Goal: Task Accomplishment & Management: Complete application form

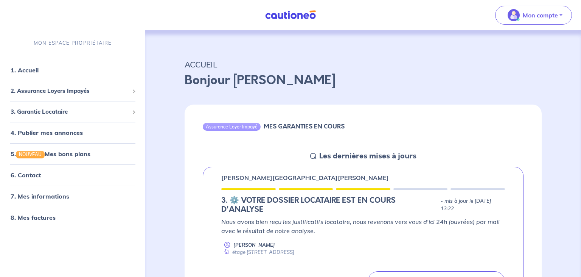
scroll to position [120, 0]
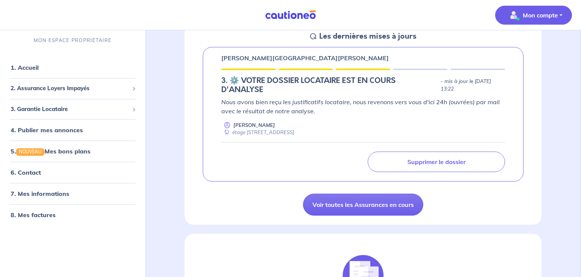
click at [559, 13] on button "Mon compte" at bounding box center [533, 15] width 77 height 19
click at [529, 66] on link "Me déconnecter" at bounding box center [526, 65] width 61 height 12
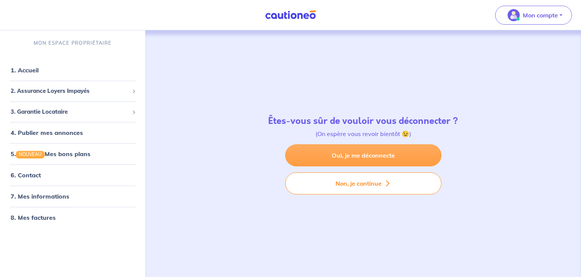
click at [356, 154] on link "Oui, je me déconnecte" at bounding box center [363, 155] width 156 height 22
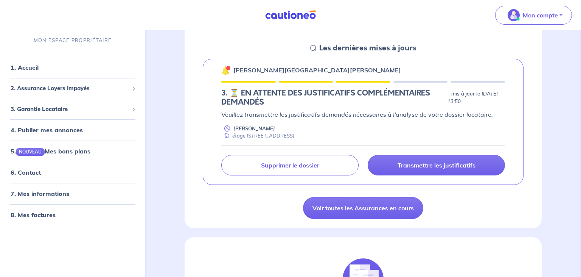
scroll to position [120, 0]
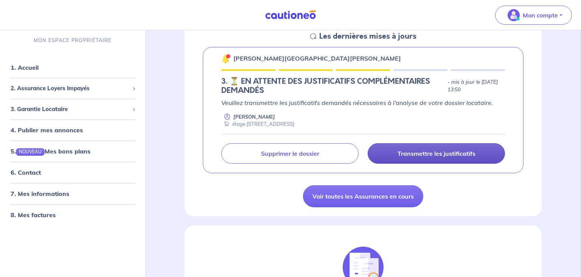
click at [454, 151] on p "Transmettre les justificatifs" at bounding box center [437, 154] width 78 height 8
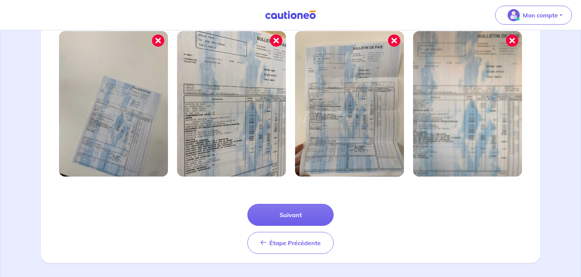
scroll to position [265, 0]
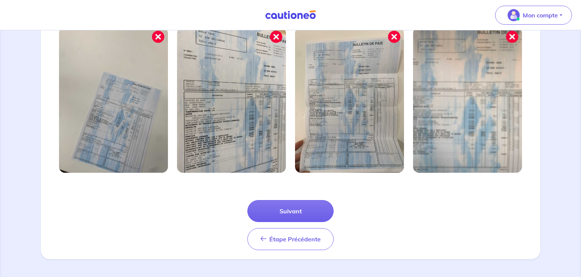
drag, startPoint x: 577, startPoint y: 273, endPoint x: 227, endPoint y: 184, distance: 361.3
click at [284, 211] on button "Suivant" at bounding box center [291, 211] width 86 height 22
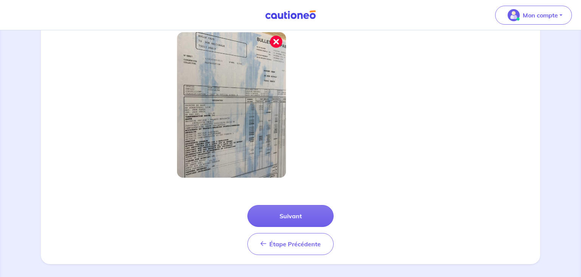
scroll to position [229, 0]
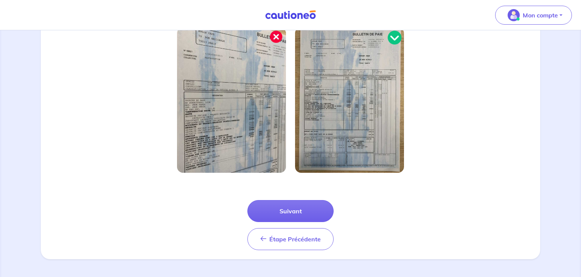
drag, startPoint x: 579, startPoint y: 273, endPoint x: 309, endPoint y: 210, distance: 277.6
click at [298, 210] on button "Suivant" at bounding box center [291, 211] width 86 height 22
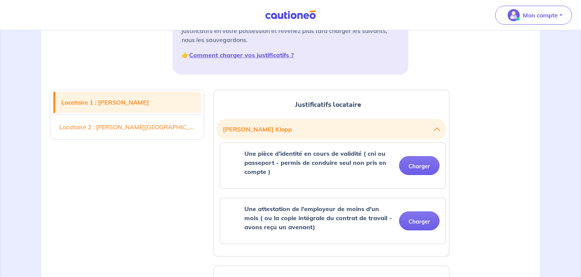
scroll to position [140, 0]
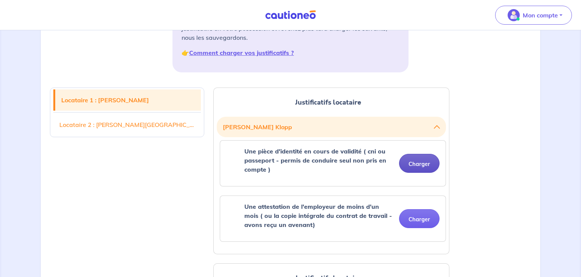
click at [427, 161] on button "Charger" at bounding box center [419, 163] width 41 height 19
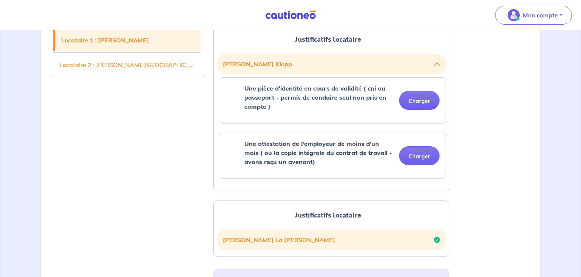
scroll to position [220, 0]
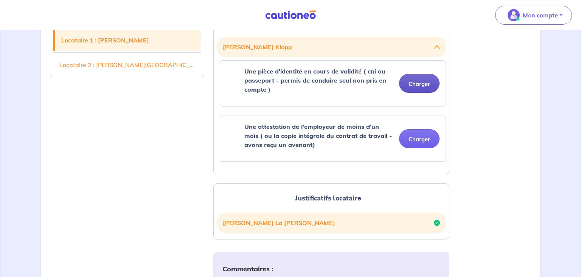
click at [417, 78] on button "Charger" at bounding box center [419, 83] width 41 height 19
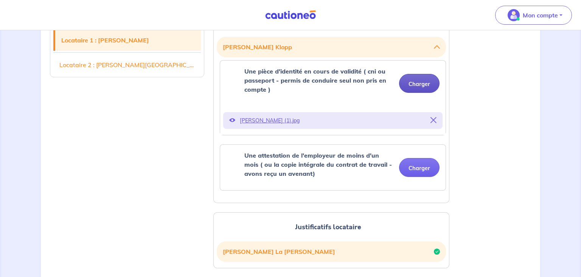
click at [411, 80] on button "Charger" at bounding box center [419, 83] width 41 height 19
click at [420, 84] on button "Charger" at bounding box center [419, 83] width 41 height 19
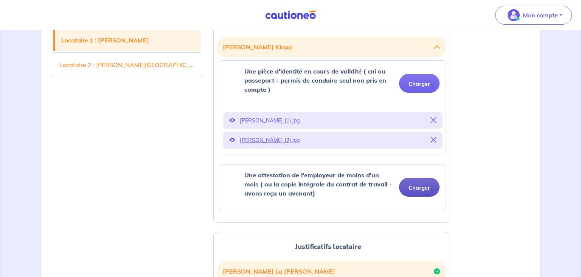
click at [422, 187] on button "Charger" at bounding box center [419, 187] width 41 height 19
click at [424, 190] on button "Charger" at bounding box center [419, 187] width 41 height 19
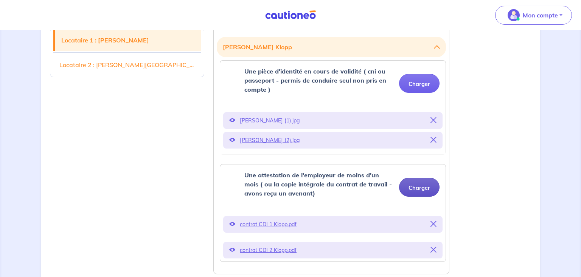
click at [428, 185] on button "Charger" at bounding box center [419, 187] width 41 height 19
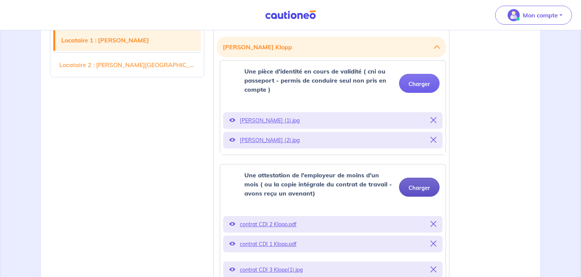
click at [421, 183] on button "Charger" at bounding box center [419, 187] width 41 height 19
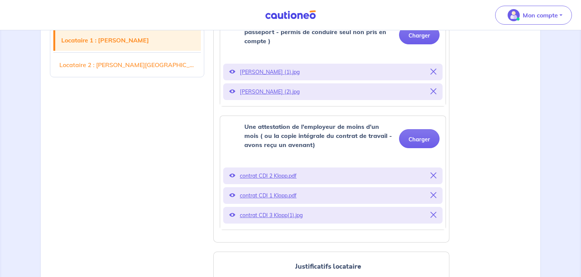
scroll to position [280, 0]
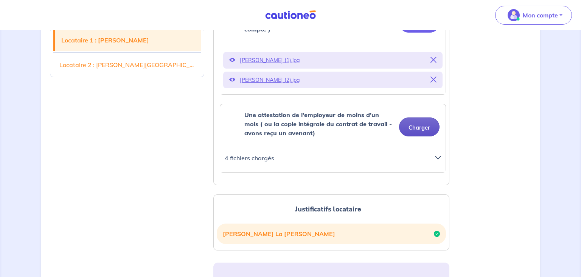
click at [414, 127] on button "Charger" at bounding box center [419, 126] width 41 height 19
click at [424, 128] on button "Charger" at bounding box center [419, 126] width 41 height 19
click at [434, 158] on div at bounding box center [441, 161] width 20 height 17
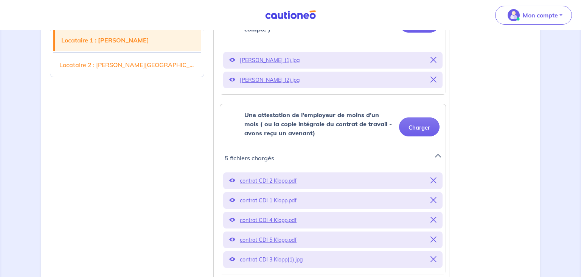
click at [281, 201] on p "contrat CDI 1 Klopp.pdf" at bounding box center [333, 200] width 186 height 11
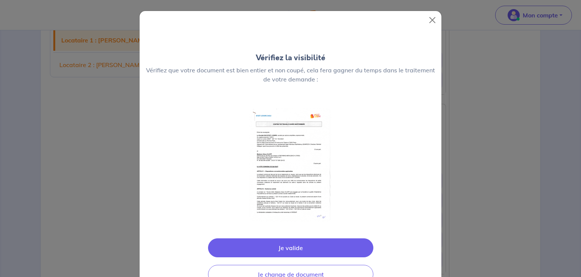
click at [281, 227] on div "Je valide Je change de document" at bounding box center [291, 260] width 302 height 67
click at [435, 15] on button "Close" at bounding box center [433, 20] width 12 height 12
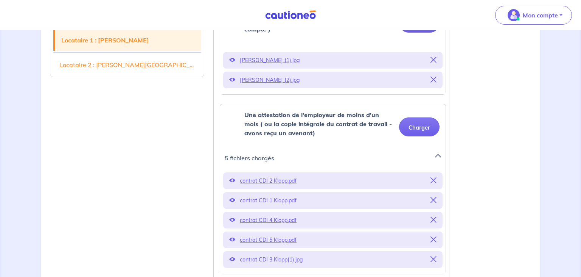
click at [280, 179] on p "contrat CDI 2 Klopp.pdf" at bounding box center [333, 180] width 186 height 11
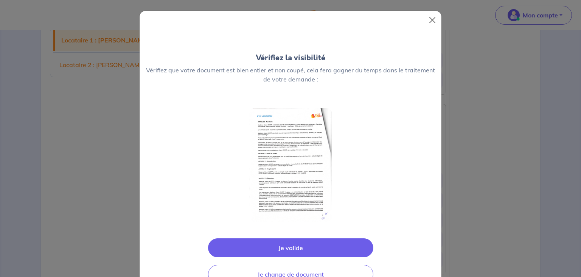
click at [280, 227] on div "Je valide Je change de document" at bounding box center [291, 260] width 302 height 67
click at [434, 19] on button "Close" at bounding box center [433, 20] width 12 height 12
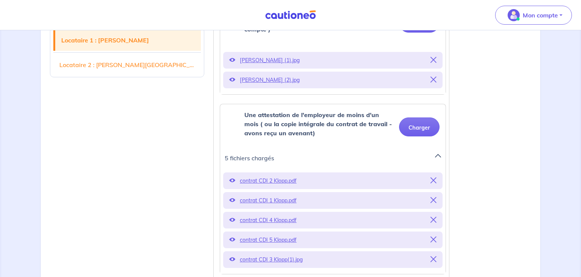
click at [267, 259] on p "contrat CDI 3 Klopp(1).jpg" at bounding box center [333, 259] width 186 height 11
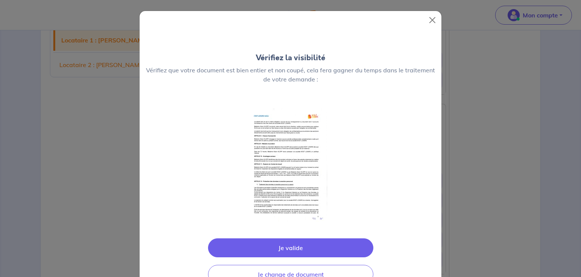
click at [267, 259] on div "Vérifiez la visibilité Vérifiez que votre document est bien entier et non coupé…" at bounding box center [290, 138] width 581 height 277
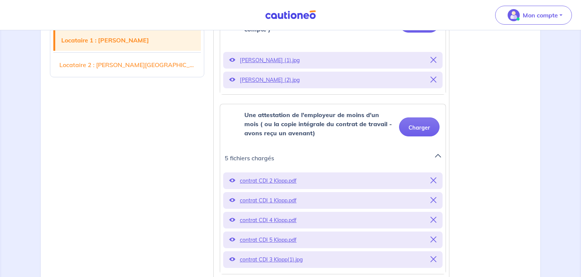
click at [267, 259] on p "contrat CDI 3 Klopp(1).jpg" at bounding box center [333, 259] width 186 height 11
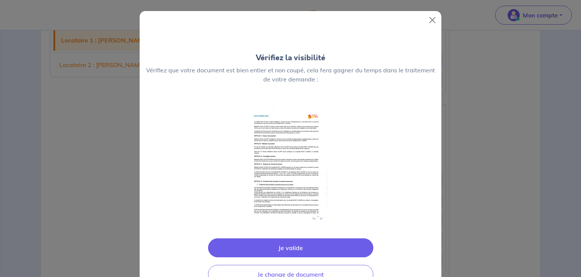
click at [267, 259] on div "Je valide Je change de document" at bounding box center [291, 260] width 302 height 67
click at [433, 21] on button "Close" at bounding box center [433, 20] width 12 height 12
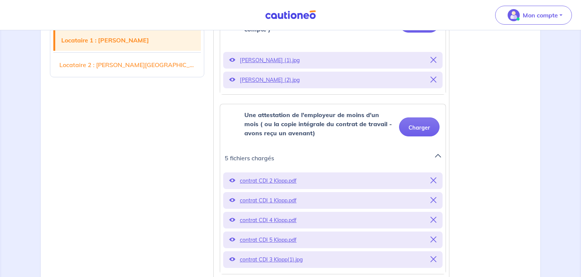
click at [283, 220] on p "contrat CDI 4 Klopp.pdf" at bounding box center [333, 220] width 186 height 11
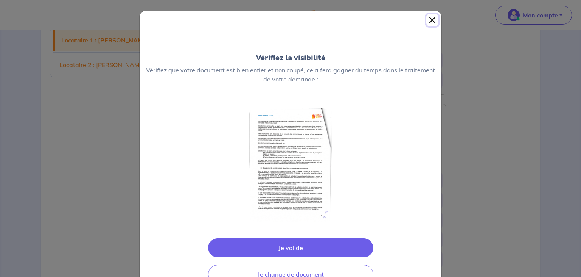
click at [429, 20] on button "Close" at bounding box center [433, 20] width 12 height 12
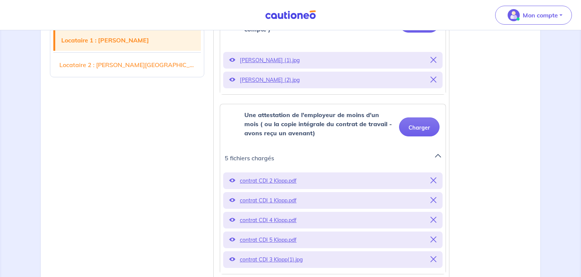
click at [288, 240] on p "contrat CDI 5 Klopp.pdf" at bounding box center [333, 239] width 186 height 11
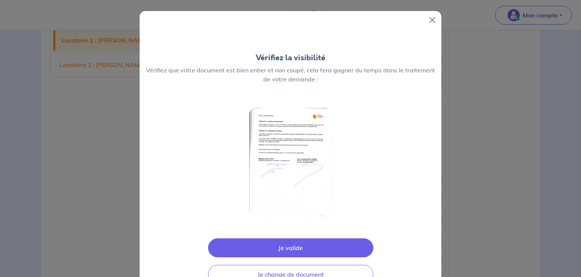
click at [288, 240] on div "Vérifiez la visibilité Vérifiez que votre document est bien entier et non coupé…" at bounding box center [290, 138] width 581 height 277
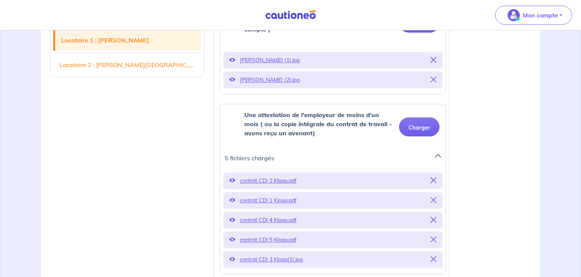
click at [288, 240] on p "contrat CDI 5 Klopp.pdf" at bounding box center [333, 239] width 186 height 11
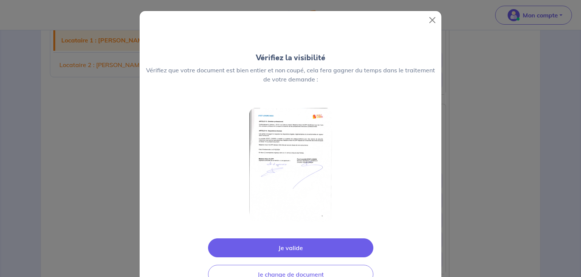
click at [288, 240] on div "Je valide Je change de document" at bounding box center [291, 260] width 302 height 67
click at [432, 19] on button "Close" at bounding box center [433, 20] width 12 height 12
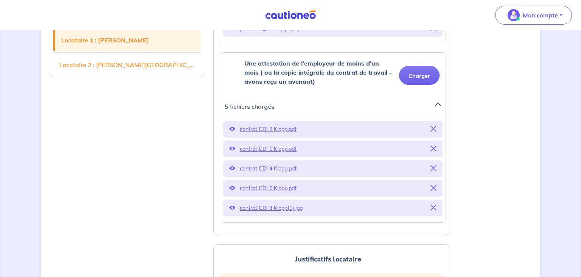
scroll to position [340, 0]
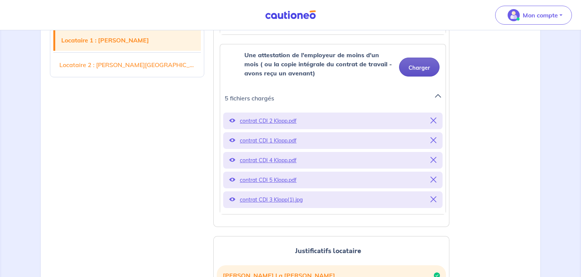
click at [413, 66] on button "Charger" at bounding box center [419, 67] width 41 height 19
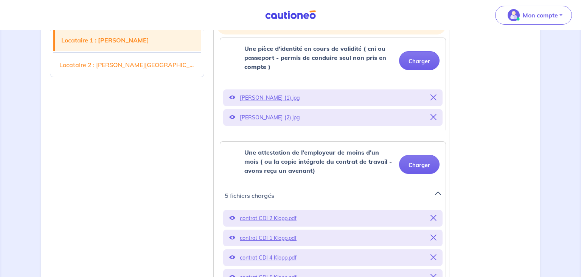
scroll to position [240, 0]
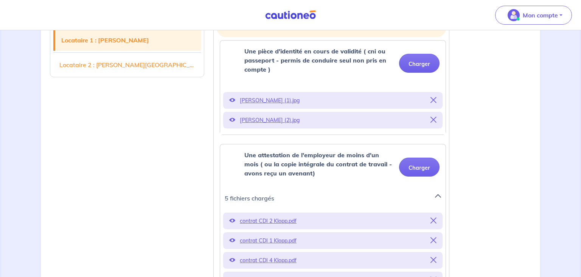
click at [283, 98] on p "[PERSON_NAME] (1).jpg" at bounding box center [333, 100] width 186 height 11
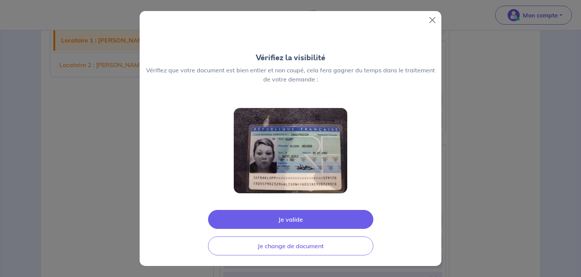
click at [283, 93] on div "Vérifiez la visibilité Vérifiez que votre document est bien entier et non coupé…" at bounding box center [291, 72] width 302 height 39
click at [429, 19] on button "Close" at bounding box center [433, 20] width 12 height 12
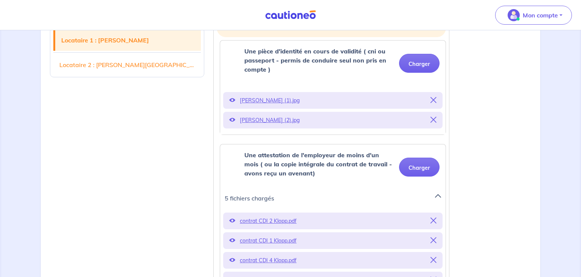
click at [278, 117] on p "[PERSON_NAME] (2).jpg" at bounding box center [333, 120] width 186 height 11
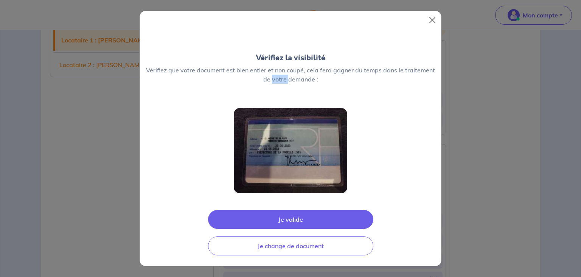
click at [278, 93] on div "Vérifiez la visibilité Vérifiez que votre document est bien entier et non coupé…" at bounding box center [291, 72] width 302 height 39
click at [434, 19] on button "Close" at bounding box center [433, 20] width 12 height 12
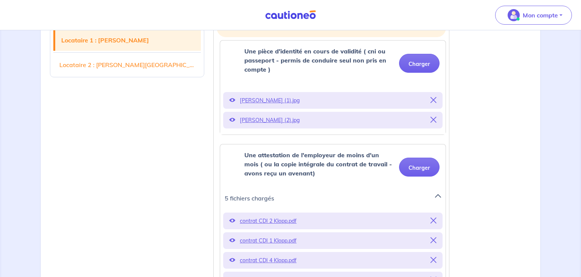
click at [283, 240] on p "contrat CDI 1 Klopp.pdf" at bounding box center [333, 240] width 186 height 11
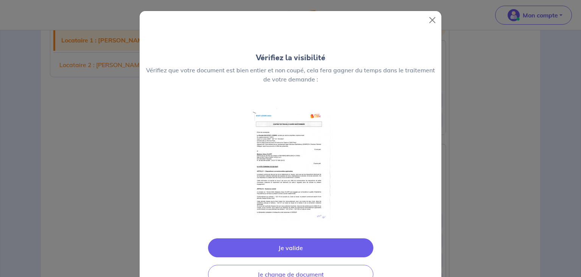
click at [283, 240] on button "Je valide" at bounding box center [290, 247] width 165 height 19
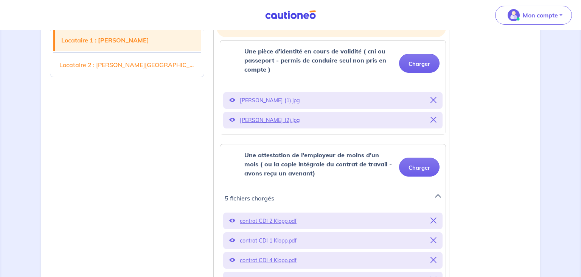
click at [283, 240] on p "contrat CDI 1 Klopp.pdf" at bounding box center [333, 240] width 186 height 11
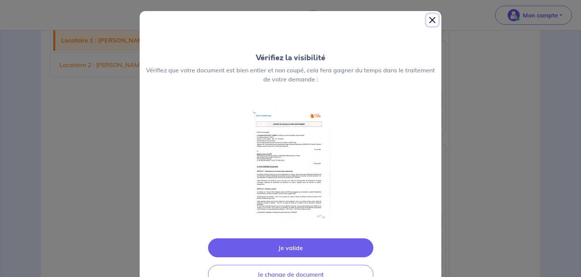
click at [433, 16] on button "Close" at bounding box center [433, 20] width 12 height 12
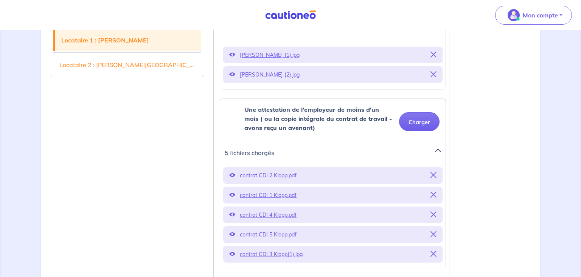
scroll to position [300, 0]
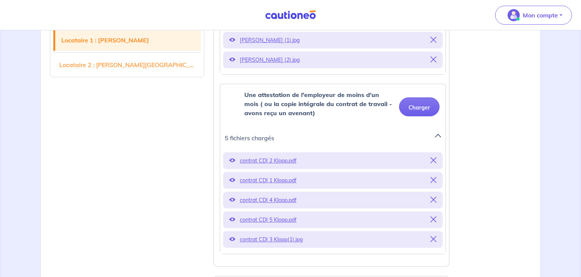
click at [290, 219] on p "contrat CDI 5 Klopp.pdf" at bounding box center [333, 219] width 186 height 11
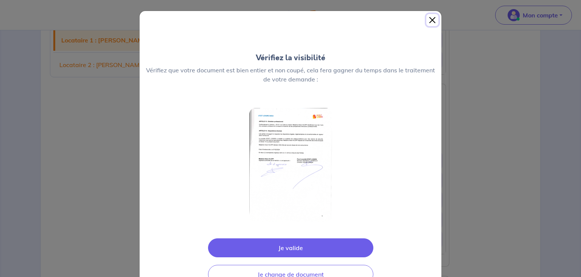
click at [431, 17] on button "Close" at bounding box center [433, 20] width 12 height 12
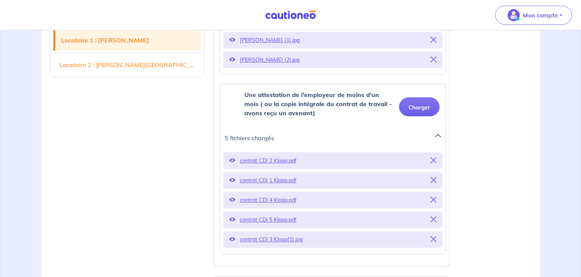
click at [276, 200] on p "contrat CDI 4 Klopp.pdf" at bounding box center [333, 200] width 186 height 11
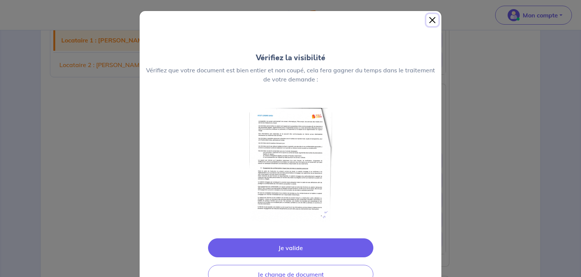
click at [431, 20] on button "Close" at bounding box center [433, 20] width 12 height 12
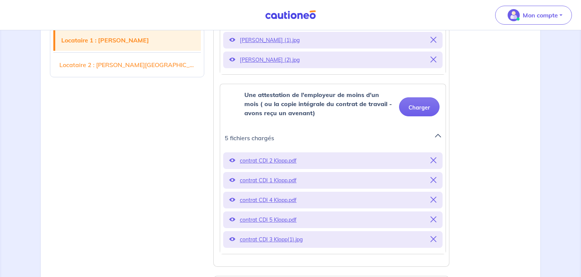
click at [276, 240] on p "contrat CDI 3 Klopp(1).jpg" at bounding box center [333, 239] width 186 height 11
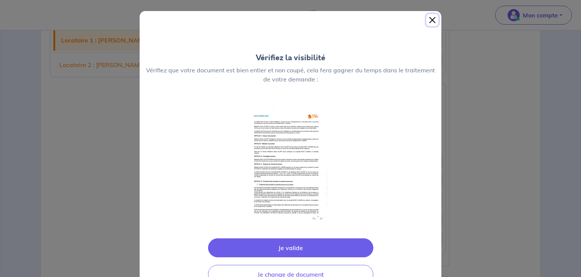
click at [434, 17] on button "Close" at bounding box center [433, 20] width 12 height 12
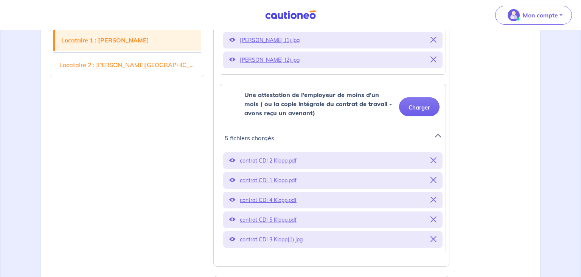
click at [277, 157] on p "contrat CDI 2 Klopp.pdf" at bounding box center [333, 160] width 186 height 11
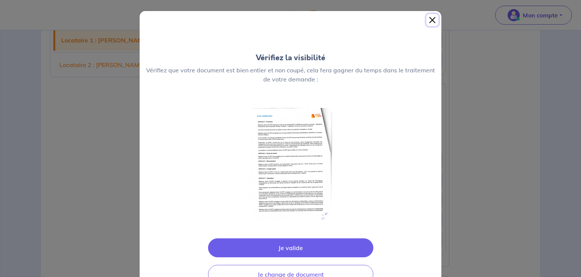
click at [429, 18] on button "Close" at bounding box center [433, 20] width 12 height 12
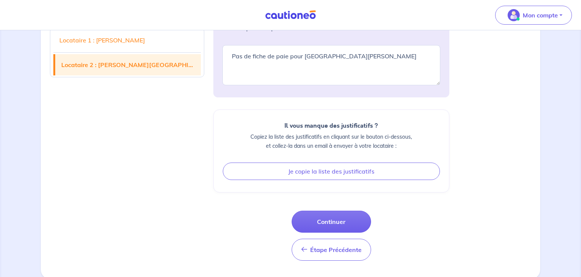
scroll to position [658, 0]
click at [334, 219] on button "Continuer" at bounding box center [331, 221] width 79 height 22
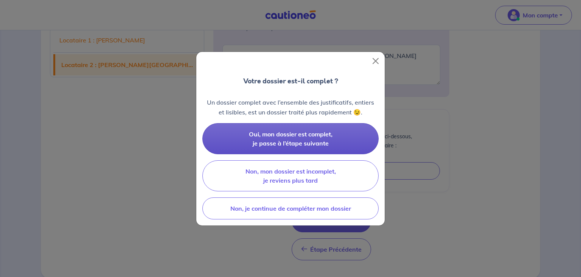
click at [299, 134] on span "Oui, mon dossier est complet, je passe à l’étape suivante" at bounding box center [291, 138] width 84 height 17
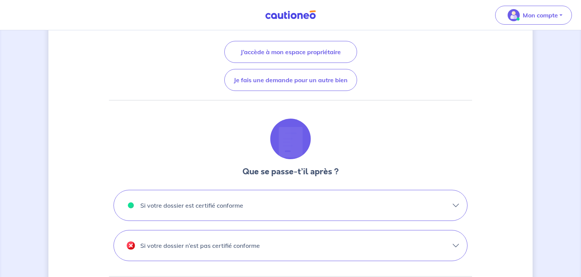
scroll to position [140, 0]
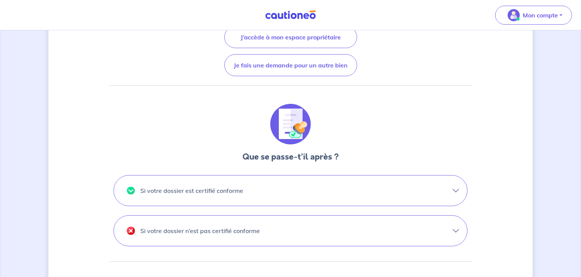
click at [455, 187] on button "Si votre dossier est certifié conforme" at bounding box center [291, 190] width 354 height 30
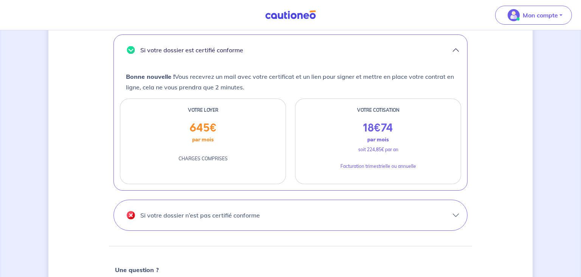
scroll to position [300, 0]
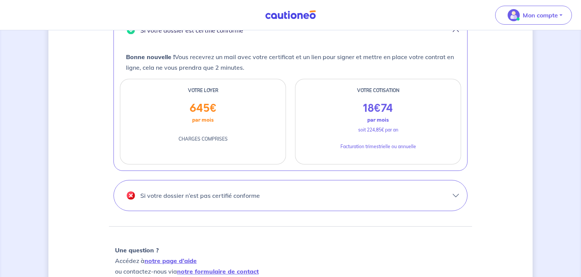
click at [455, 194] on button "Si votre dossier n’est pas certifié conforme" at bounding box center [291, 195] width 354 height 30
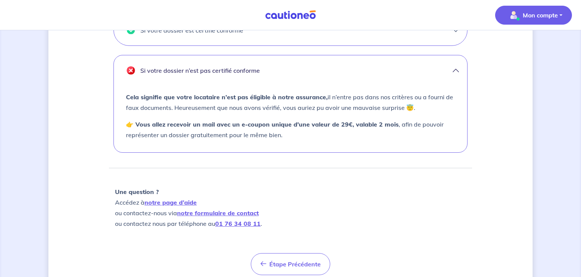
click at [561, 15] on button "Mon compte" at bounding box center [533, 15] width 77 height 19
click at [531, 64] on link "Me déconnecter" at bounding box center [526, 65] width 61 height 12
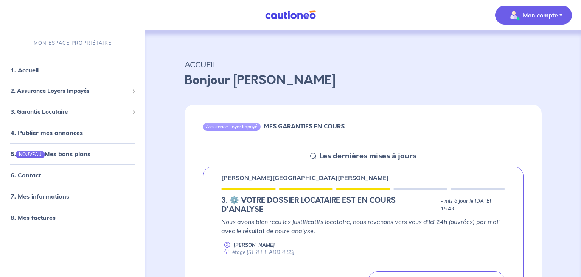
click at [558, 14] on button "Mon compte" at bounding box center [533, 15] width 77 height 19
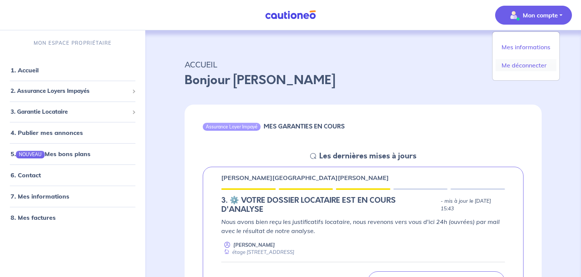
click at [533, 65] on link "Me déconnecter" at bounding box center [526, 65] width 61 height 12
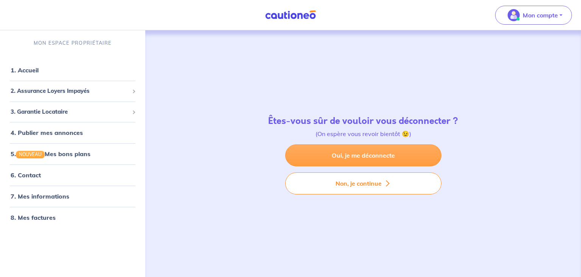
click at [386, 154] on link "Oui, je me déconnecte" at bounding box center [363, 155] width 156 height 22
